Goal: Use online tool/utility: Utilize a website feature to perform a specific function

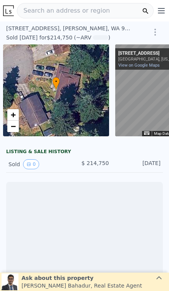
scroll to position [0, 3]
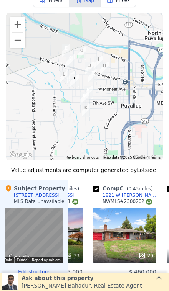
scroll to position [699, 0]
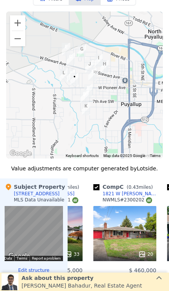
click at [128, 238] on div "20" at bounding box center [124, 233] width 63 height 55
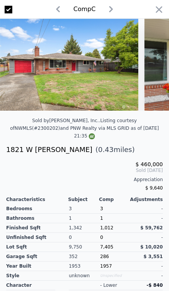
click at [163, 11] on icon "button" at bounding box center [158, 9] width 11 height 11
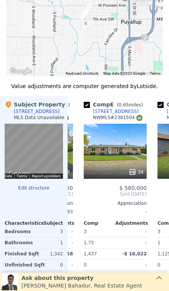
scroll to position [782, 0]
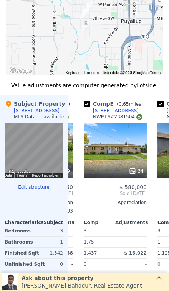
click at [126, 162] on div "34" at bounding box center [114, 150] width 63 height 55
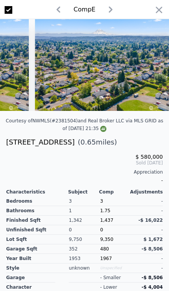
scroll to position [0, 4544]
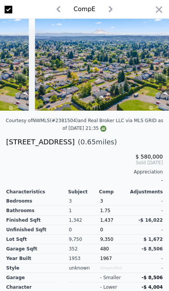
click at [151, 15] on div "Comp E" at bounding box center [84, 9] width 169 height 19
click at [157, 13] on icon "button" at bounding box center [158, 9] width 11 height 11
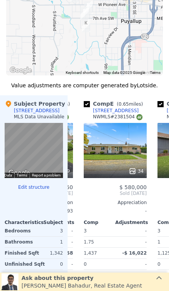
click at [109, 108] on div "[STREET_ADDRESS]" at bounding box center [116, 111] width 46 height 6
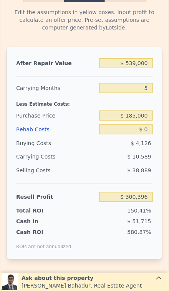
scroll to position [1187, 0]
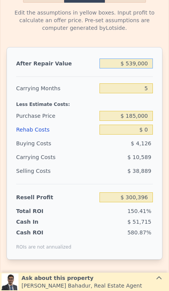
click at [139, 63] on input "$ 539,000" at bounding box center [125, 64] width 53 height 10
type input "$ 53,000"
type input "-$ 150,224"
type input "$ 5,000"
type input "-$ 194,731"
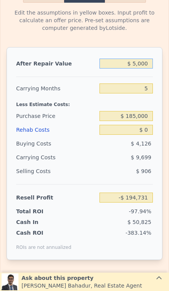
type input "$ 57,000"
type input "-$ 146,517"
type input "$ 575,000"
type input "$ 333,775"
type input "$ 575,000"
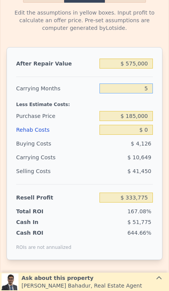
click at [149, 89] on input "5" at bounding box center [125, 88] width 53 height 10
type input "3"
type input "$ 338,034"
type input "3"
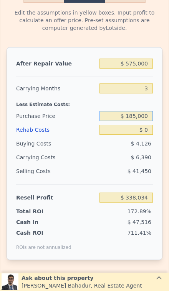
click at [145, 122] on div "$ 185,000" at bounding box center [125, 116] width 53 height 14
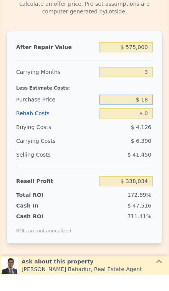
type input "$ 1"
type input "$ 410,000"
type input "$ 103,285"
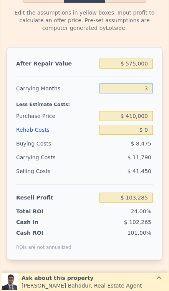
click at [148, 89] on input "3" at bounding box center [125, 88] width 53 height 10
type input "2"
type input "$ 107,215"
type input "2"
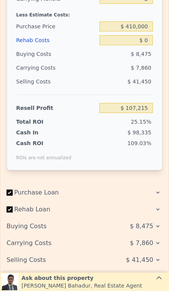
scroll to position [1279, 0]
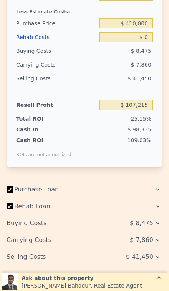
click at [30, 260] on div "Selling Costs" at bounding box center [53, 257] width 92 height 14
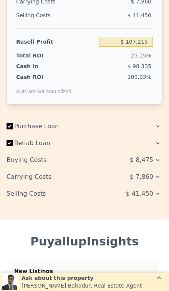
scroll to position [1354, 0]
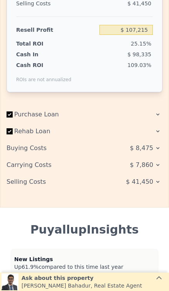
click at [156, 187] on div "$ 41,450" at bounding box center [131, 182] width 61 height 14
click at [147, 182] on span "$ 41,450" at bounding box center [139, 182] width 27 height 14
click at [148, 177] on span "$ 41,450" at bounding box center [139, 182] width 27 height 14
click at [152, 178] on span "$ 41,450" at bounding box center [139, 182] width 27 height 14
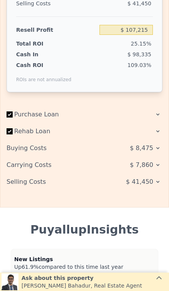
click at [152, 178] on span "$ 41,450" at bounding box center [139, 182] width 27 height 14
click at [151, 162] on span "$ 7,860" at bounding box center [140, 165] width 23 height 14
click at [153, 136] on div "Rehab Loan" at bounding box center [84, 132] width 155 height 17
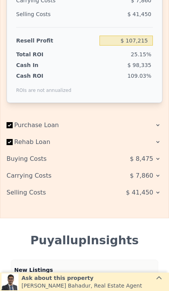
scroll to position [1343, 0]
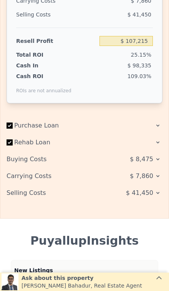
click at [159, 195] on icon at bounding box center [157, 193] width 6 height 6
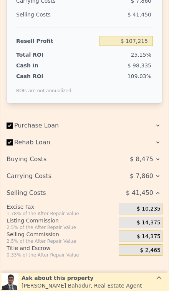
click at [160, 196] on div "$ 41,450" at bounding box center [131, 193] width 61 height 14
click at [144, 224] on span "$ 14,375" at bounding box center [148, 222] width 24 height 7
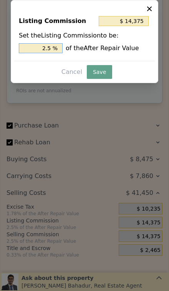
click at [49, 52] on input "2.5 %" at bounding box center [41, 48] width 44 height 10
type input "2. %"
type input "$ 11,500"
type input "2 %"
click at [96, 79] on button "Save" at bounding box center [99, 72] width 25 height 14
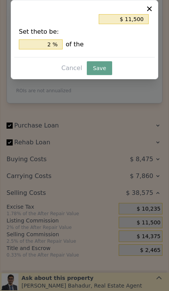
type input "$ 110,090"
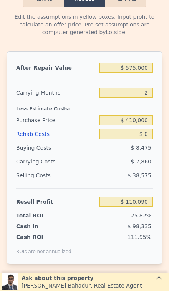
scroll to position [1177, 0]
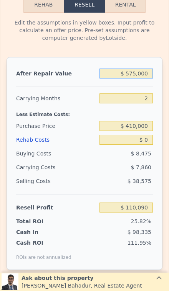
click at [138, 73] on input "$ 575,000" at bounding box center [125, 74] width 53 height 10
type input "$ 539,000"
type input "5"
type input "$ 300,396"
type input "$ 5,390"
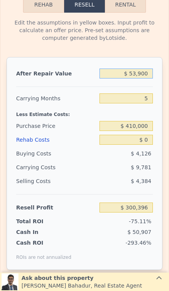
type input "-$ 149,391"
type input "$ 539"
type input "-$ 198,867"
type input "$ 53"
type input "-$ 199,317"
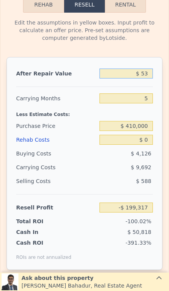
type input "$ 5"
type input "-$ 199,362"
type input "$ 8"
type input "-$ 199,359"
type input "$ 84"
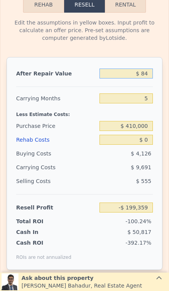
type input "-$ 199,288"
type input "$ 8"
type input "-$ 199,359"
type input "$ 8"
type input "$ 7"
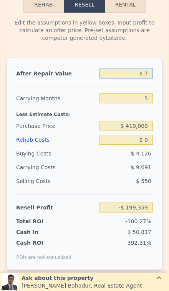
type input "-$ 199,360"
type input "$ 799"
type input "-$ 199,293"
type input "$ 7,999"
type input "-$ 198,626"
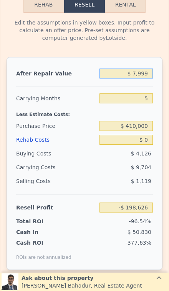
type input "$ 79,999"
type input "-$ 125,191"
type input "$ 7,999"
type input "-$ 191,950"
type input "$ 79,999"
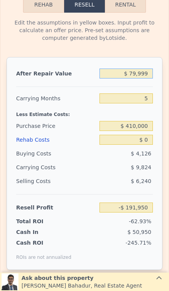
type input "-$ 125,191"
type input "$ 799,999"
type input "$ 542,395"
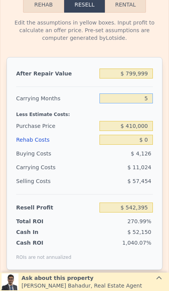
click at [150, 103] on input "5" at bounding box center [125, 98] width 53 height 10
type input "3"
type input "$ 546,804"
type input "3"
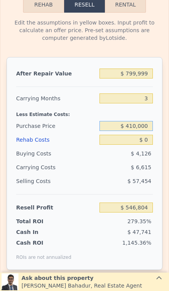
click at [145, 129] on input "$ 410,000" at bounding box center [125, 126] width 53 height 10
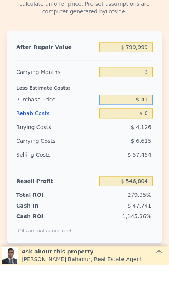
type input "$ 4"
type input "$ 660,000"
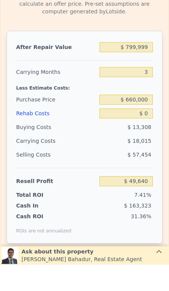
type input "$ 51,222"
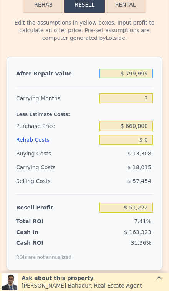
click at [151, 73] on input "$ 799,999" at bounding box center [125, 74] width 53 height 10
type input "$ 79,999"
type input "-$ 616,844"
type input "$ 7,999"
type input "-$ 683,651"
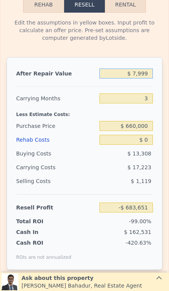
type input "$ 799"
type input "-$ 690,332"
type input "$ 79"
type input "-$ 690,999"
type input "$ 7"
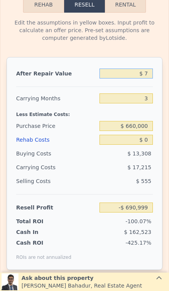
type input "-$ 691,066"
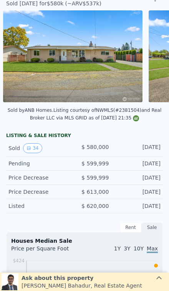
scroll to position [35, 0]
